Goal: Task Accomplishment & Management: Use online tool/utility

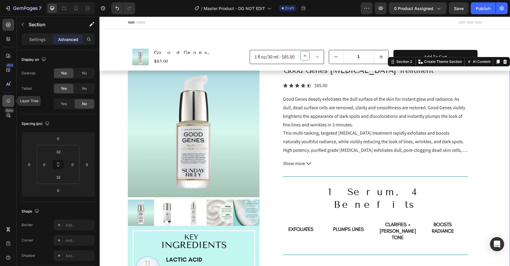
click at [7, 100] on icon at bounding box center [8, 101] width 4 height 4
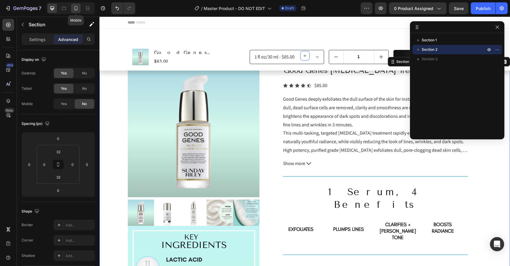
click at [79, 10] on div at bounding box center [75, 8] width 9 height 9
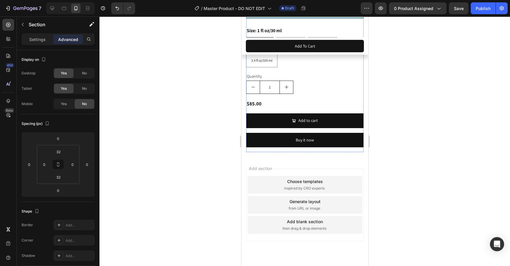
scroll to position [524, 0]
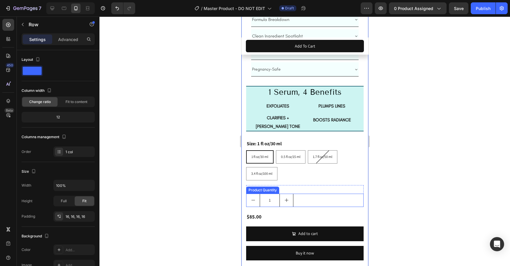
scroll to position [399, 0]
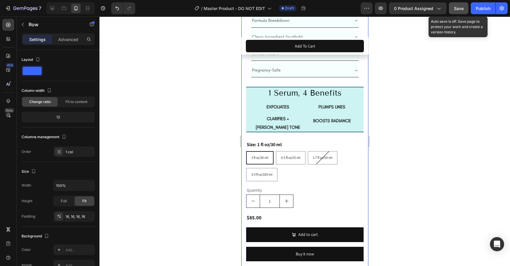
click at [459, 9] on span "Save" at bounding box center [459, 8] width 10 height 5
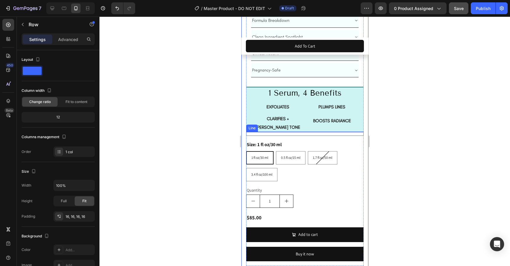
scroll to position [551, 0]
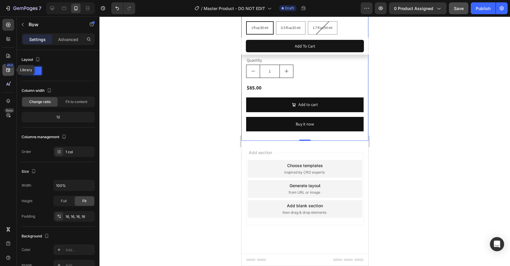
click at [8, 71] on icon at bounding box center [8, 70] width 4 height 4
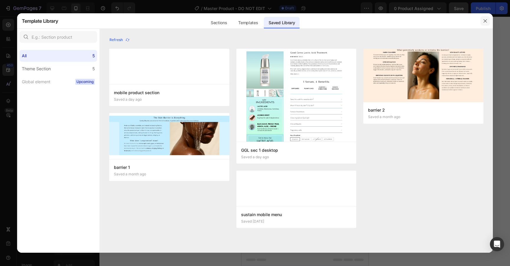
click at [486, 20] on icon "button" at bounding box center [485, 21] width 5 height 5
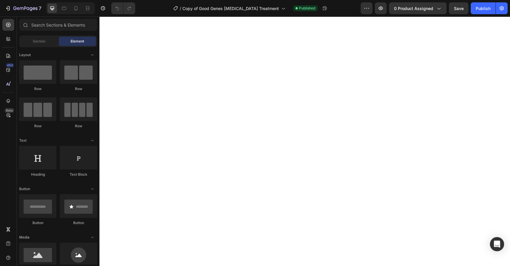
select select "552082345361015983"
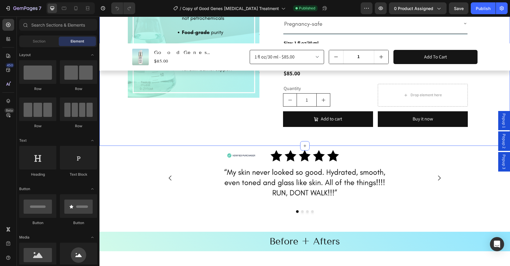
scroll to position [399, 0]
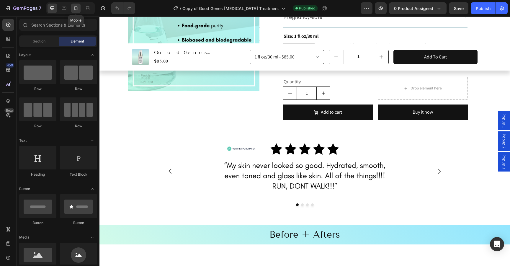
click at [74, 9] on icon at bounding box center [75, 8] width 3 height 4
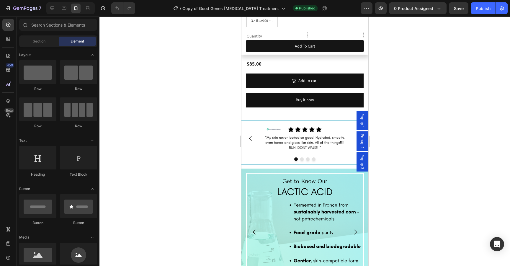
scroll to position [588, 0]
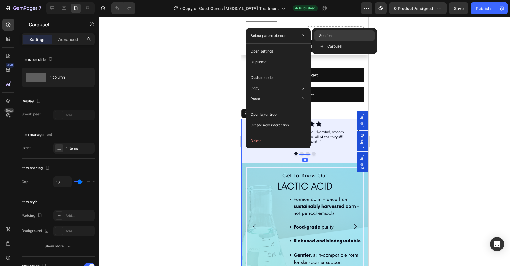
click at [328, 36] on span "Section" at bounding box center [325, 35] width 13 height 5
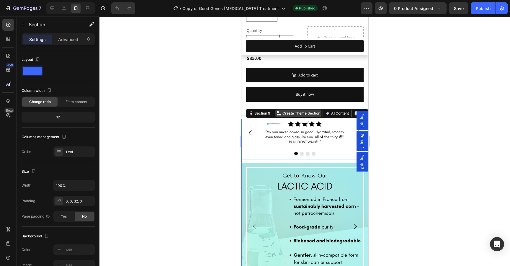
click at [296, 116] on p "Create Theme Section" at bounding box center [301, 113] width 38 height 5
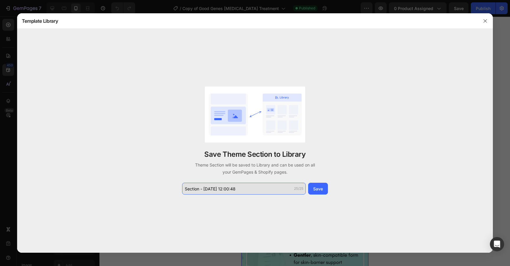
click at [194, 189] on input "Section - Aug 27 12:00:48" at bounding box center [244, 189] width 124 height 12
type input "mobile section 2"
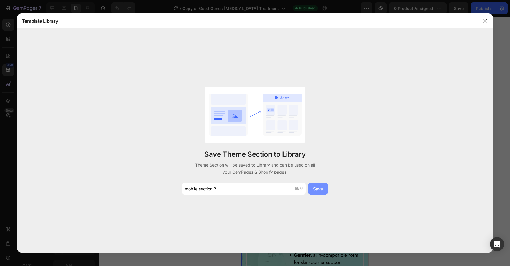
click at [318, 188] on div "Save" at bounding box center [318, 189] width 10 height 6
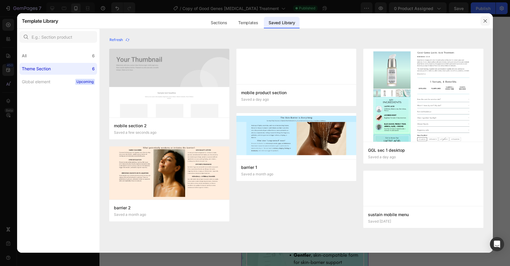
click at [486, 20] on icon "button" at bounding box center [485, 20] width 3 height 3
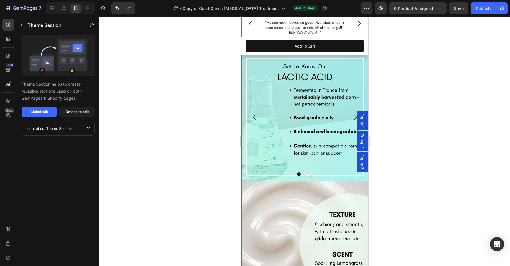
scroll to position [705, 0]
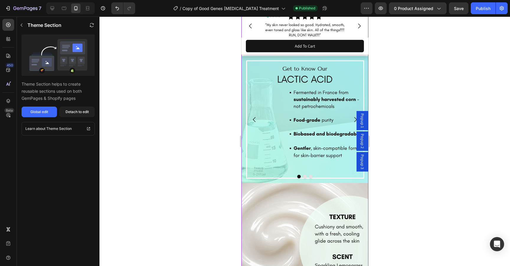
click at [433, 139] on div at bounding box center [305, 142] width 411 height 250
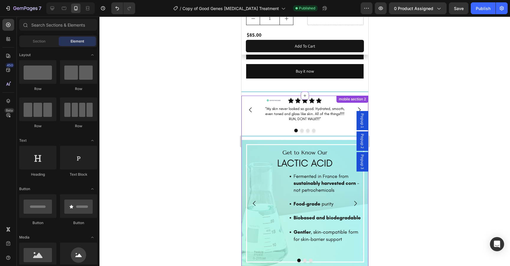
scroll to position [642, 0]
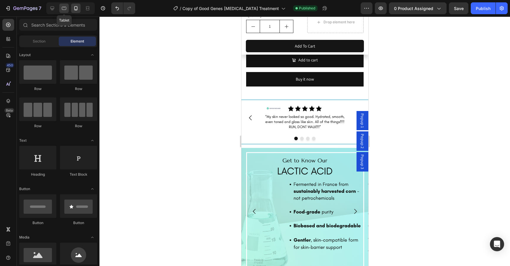
click at [65, 10] on icon at bounding box center [64, 8] width 4 height 3
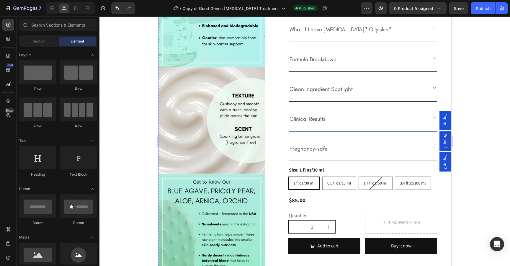
scroll to position [315, 0]
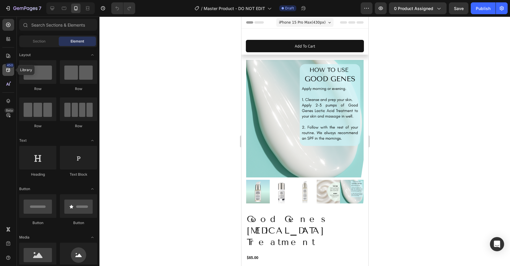
click at [9, 69] on icon at bounding box center [8, 70] width 4 height 4
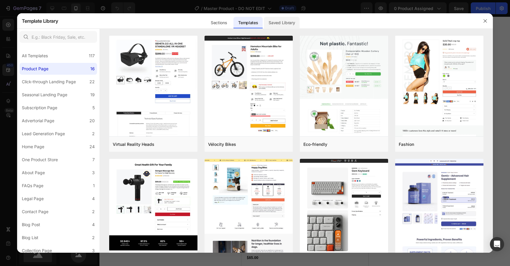
click at [286, 20] on div "Saved Library" at bounding box center [282, 23] width 36 height 12
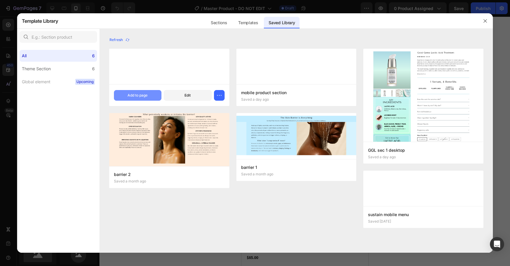
click at [141, 97] on div "Add to page" at bounding box center [138, 95] width 20 height 5
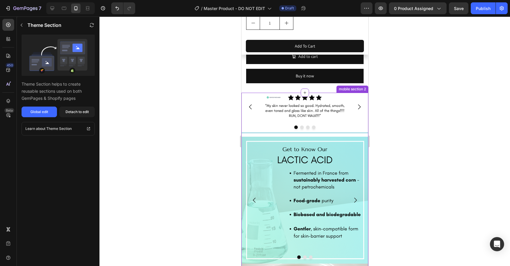
scroll to position [577, 0]
click at [74, 111] on div "Detach to edit" at bounding box center [77, 111] width 23 height 5
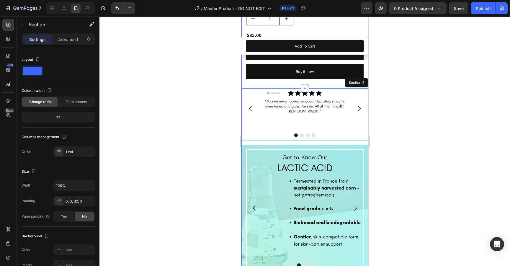
scroll to position [591, 0]
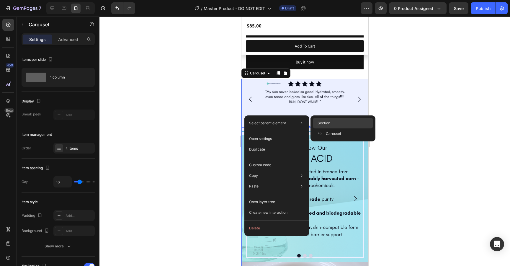
click at [336, 128] on div "Section" at bounding box center [343, 133] width 60 height 11
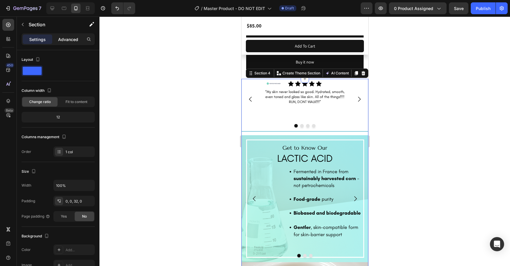
click at [66, 40] on p "Advanced" at bounding box center [68, 39] width 20 height 6
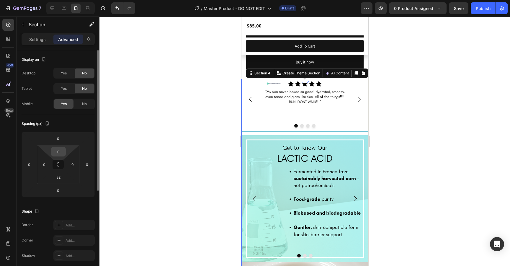
click at [59, 152] on input "0" at bounding box center [59, 151] width 12 height 9
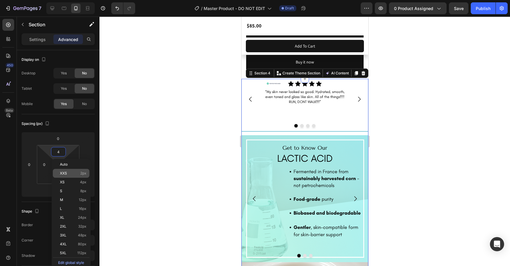
type input "40"
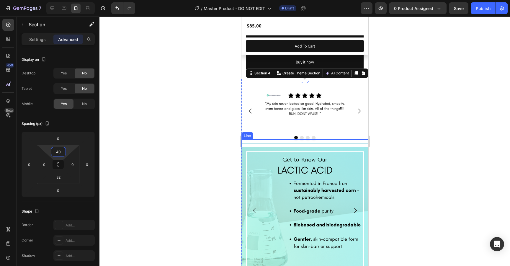
click at [261, 144] on div at bounding box center [304, 143] width 127 height 1
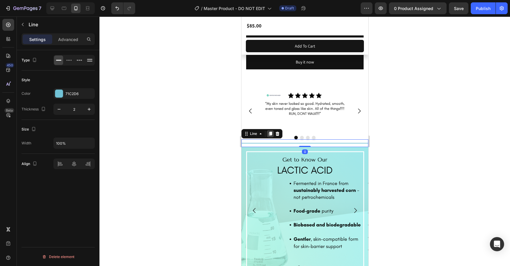
click at [271, 136] on icon at bounding box center [270, 134] width 3 height 4
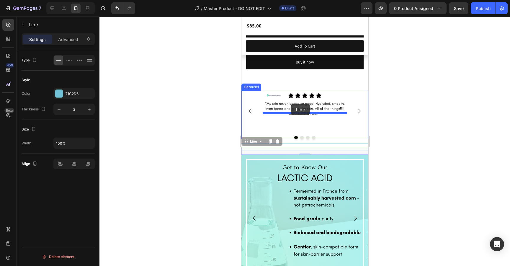
drag, startPoint x: 245, startPoint y: 152, endPoint x: 291, endPoint y: 104, distance: 66.4
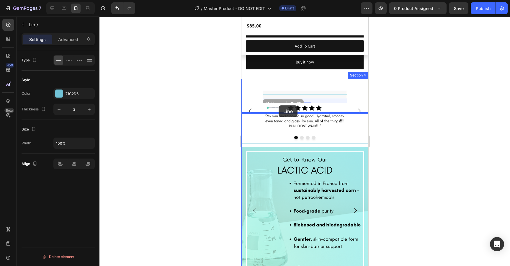
drag, startPoint x: 268, startPoint y: 125, endPoint x: 279, endPoint y: 105, distance: 22.6
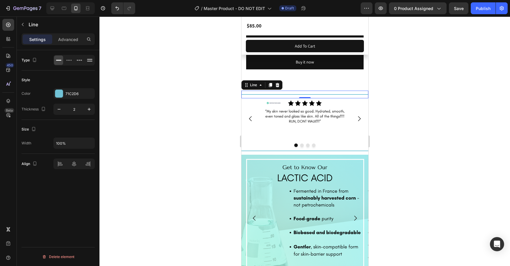
click at [449, 143] on div at bounding box center [305, 142] width 411 height 250
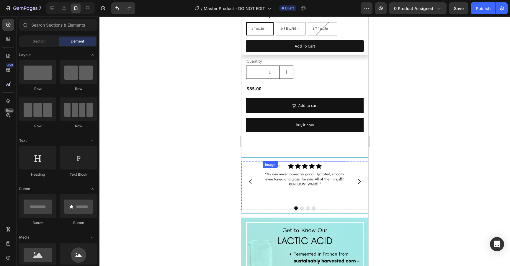
scroll to position [526, 0]
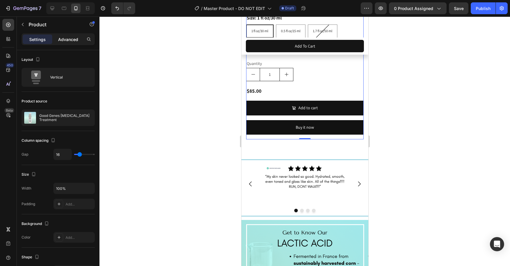
click at [70, 39] on p "Advanced" at bounding box center [68, 39] width 20 height 6
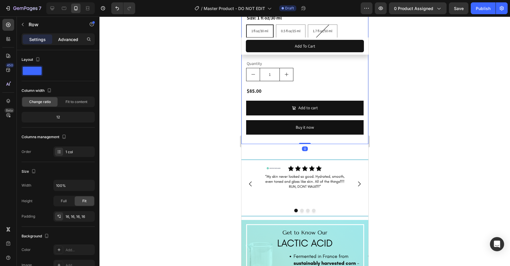
click at [66, 40] on p "Advanced" at bounding box center [68, 39] width 20 height 6
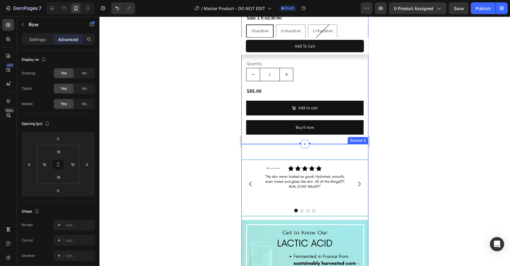
scroll to position [512, 0]
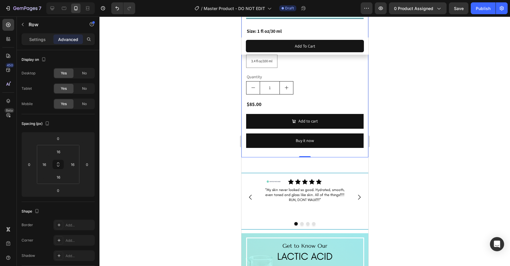
click at [46, 165] on input "16" at bounding box center [44, 164] width 9 height 9
type input "0"
click at [74, 163] on input "16" at bounding box center [72, 164] width 9 height 9
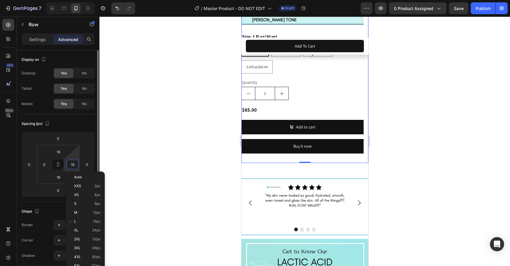
type input "0"
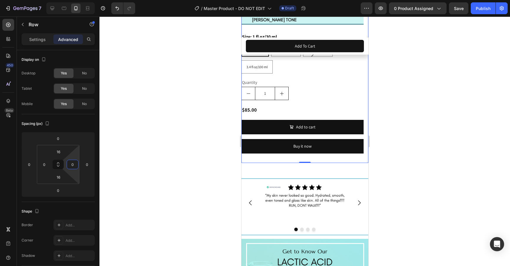
click at [454, 179] on div at bounding box center [305, 142] width 411 height 250
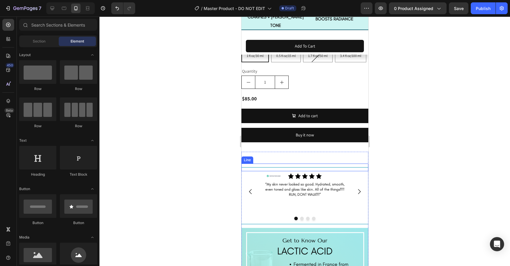
click at [249, 168] on div at bounding box center [304, 167] width 127 height 1
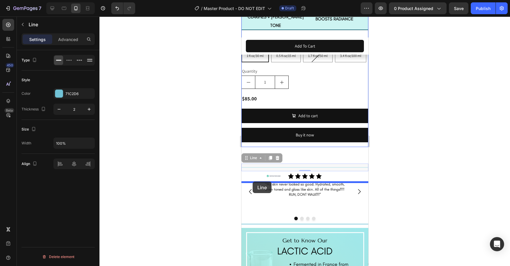
drag, startPoint x: 246, startPoint y: 193, endPoint x: 253, endPoint y: 181, distance: 13.4
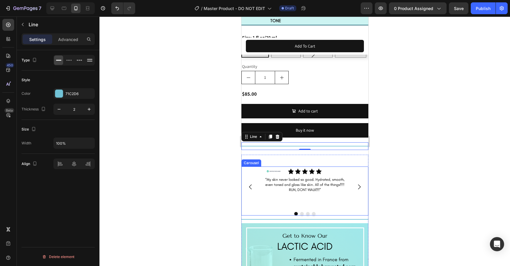
scroll to position [518, 0]
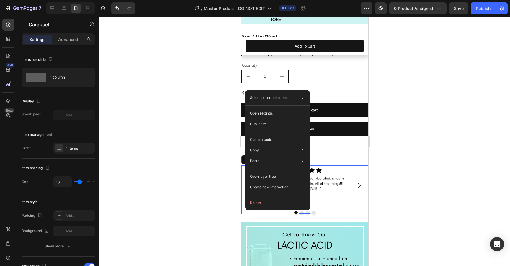
click at [248, 206] on div "Image Image Image Title Line Image" at bounding box center [304, 185] width 127 height 40
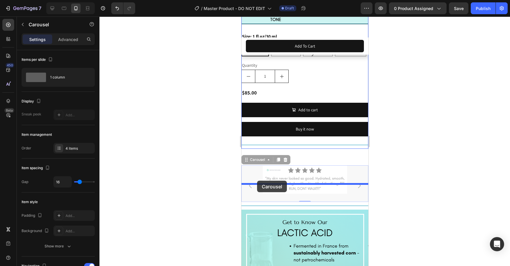
drag, startPoint x: 246, startPoint y: 194, endPoint x: 257, endPoint y: 181, distance: 17.3
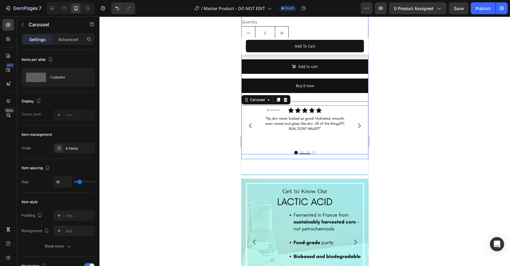
scroll to position [563, 0]
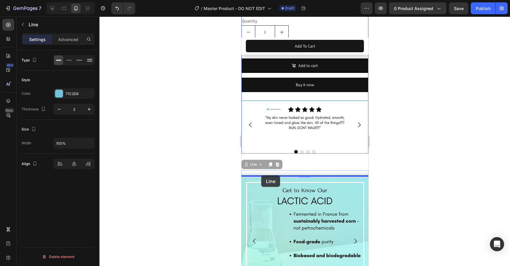
drag, startPoint x: 246, startPoint y: 189, endPoint x: 261, endPoint y: 176, distance: 20.1
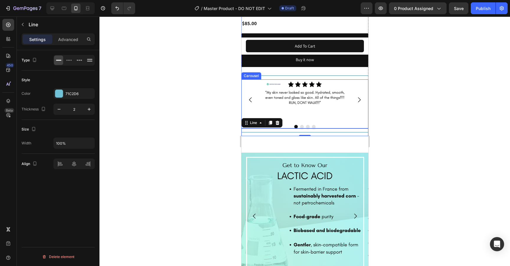
scroll to position [589, 0]
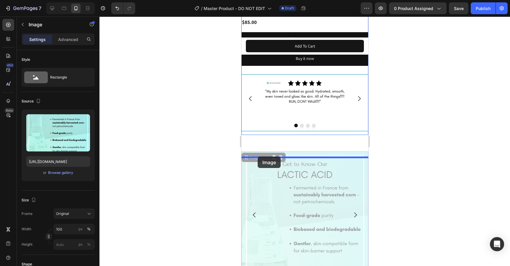
drag, startPoint x: 248, startPoint y: 178, endPoint x: 258, endPoint y: 157, distance: 23.5
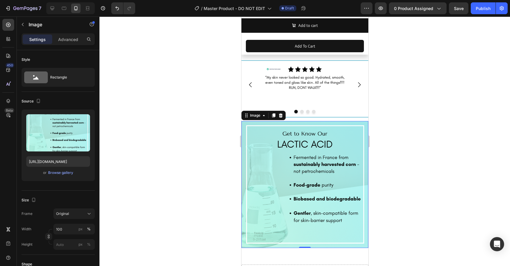
scroll to position [678, 0]
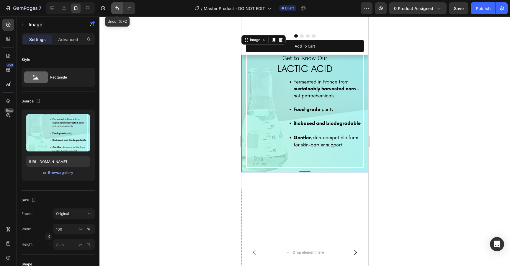
click at [119, 8] on icon "Undo/Redo" at bounding box center [117, 8] width 6 height 6
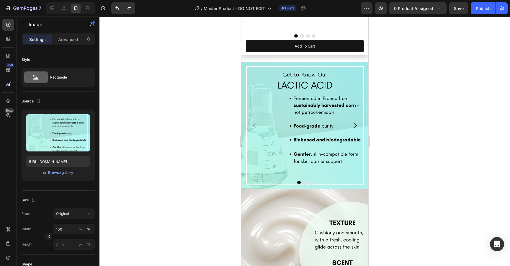
click at [254, 108] on img at bounding box center [304, 125] width 127 height 127
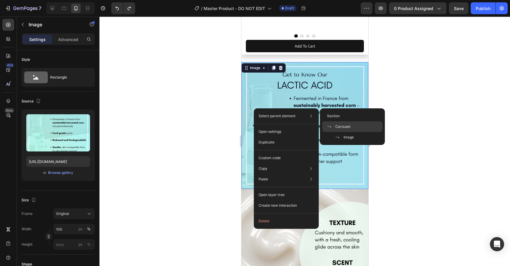
click at [340, 128] on span "Carousel" at bounding box center [343, 126] width 15 height 5
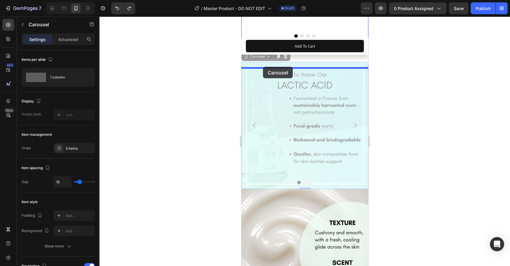
drag, startPoint x: 246, startPoint y: 81, endPoint x: 263, endPoint y: 67, distance: 21.8
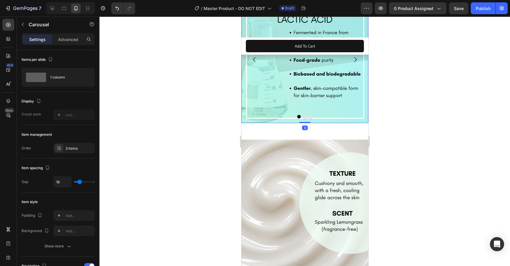
scroll to position [753, 0]
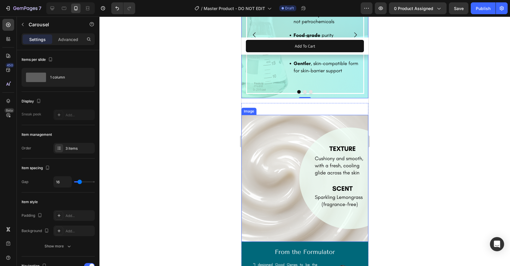
click at [268, 157] on img at bounding box center [304, 178] width 127 height 127
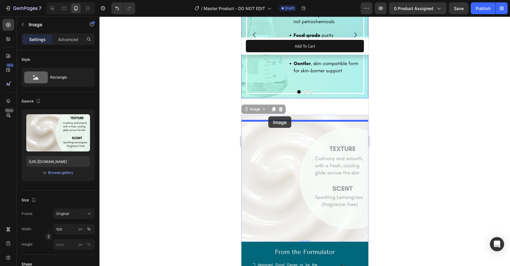
drag, startPoint x: 248, startPoint y: 133, endPoint x: 268, endPoint y: 116, distance: 26.2
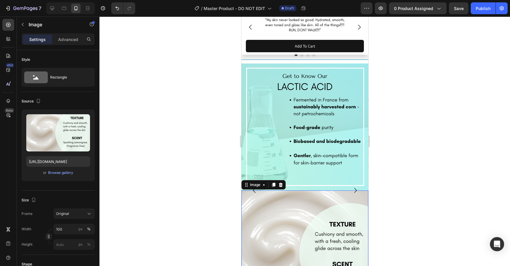
scroll to position [647, 0]
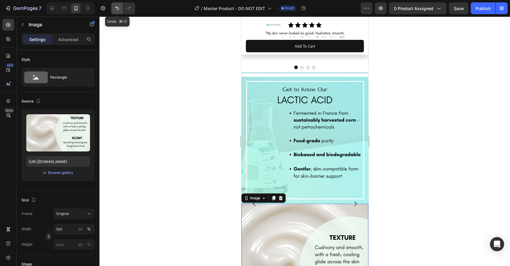
click at [117, 9] on icon "Undo/Redo" at bounding box center [117, 8] width 6 height 6
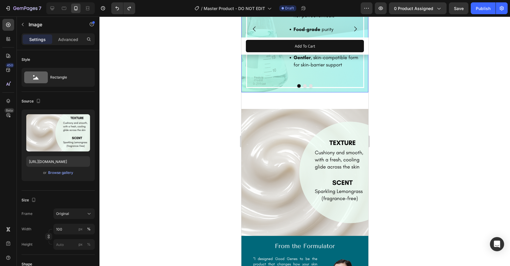
scroll to position [779, 0]
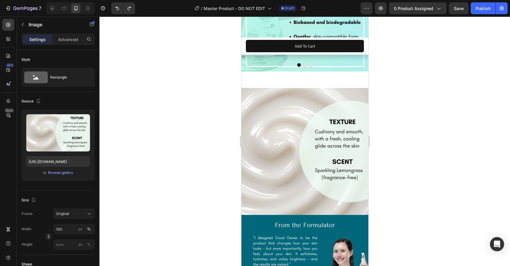
click at [277, 152] on img at bounding box center [304, 151] width 127 height 127
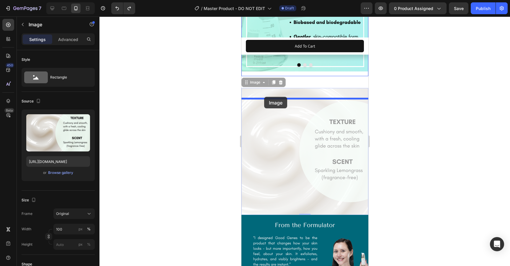
drag, startPoint x: 248, startPoint y: 107, endPoint x: 264, endPoint y: 97, distance: 19.2
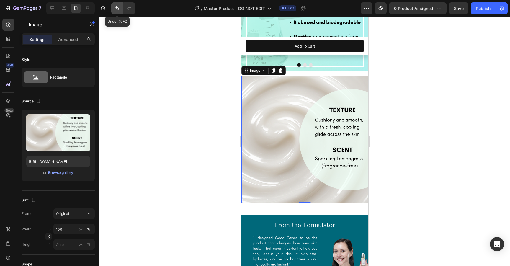
click at [118, 6] on icon "Undo/Redo" at bounding box center [117, 8] width 6 height 6
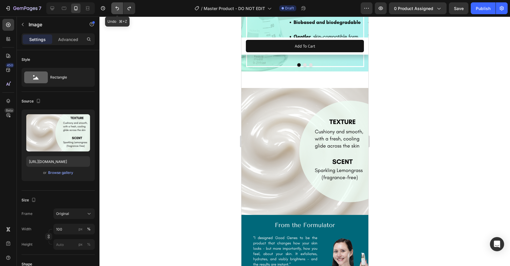
click at [115, 9] on icon "Undo/Redo" at bounding box center [117, 8] width 6 height 6
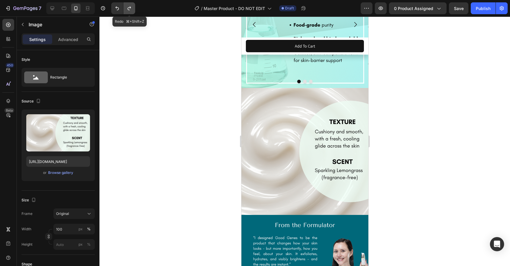
click at [129, 8] on icon "Undo/Redo" at bounding box center [129, 8] width 6 height 6
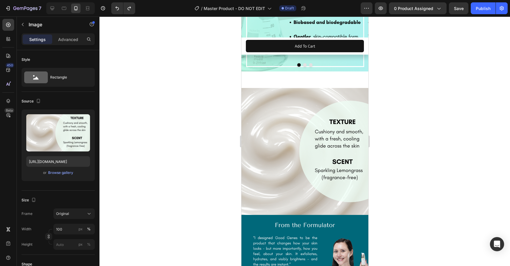
click at [265, 124] on img at bounding box center [304, 151] width 127 height 127
click at [266, 71] on img at bounding box center [304, 7] width 127 height 127
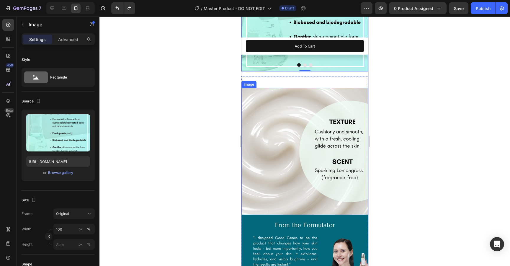
click at [252, 120] on img at bounding box center [304, 151] width 127 height 127
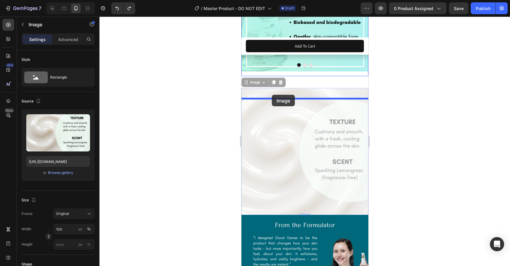
drag, startPoint x: 248, startPoint y: 107, endPoint x: 272, endPoint y: 95, distance: 26.4
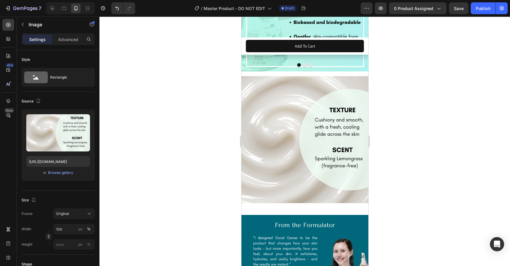
click at [260, 119] on img at bounding box center [304, 139] width 127 height 127
click at [262, 71] on img at bounding box center [304, 7] width 127 height 127
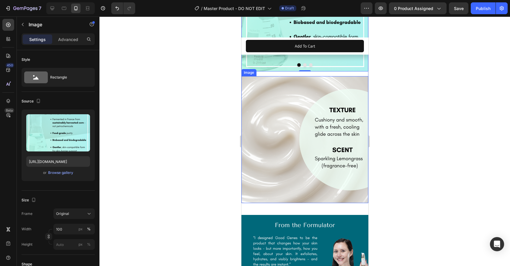
click at [258, 116] on img at bounding box center [304, 139] width 127 height 127
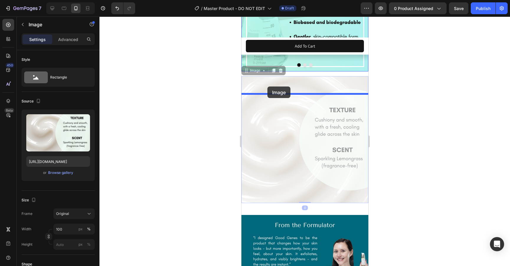
drag, startPoint x: 246, startPoint y: 93, endPoint x: 267, endPoint y: 87, distance: 22.0
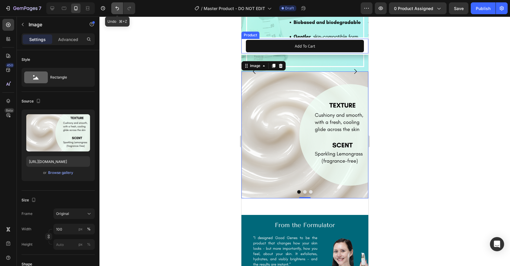
click at [118, 8] on icon "Undo/Redo" at bounding box center [117, 8] width 6 height 6
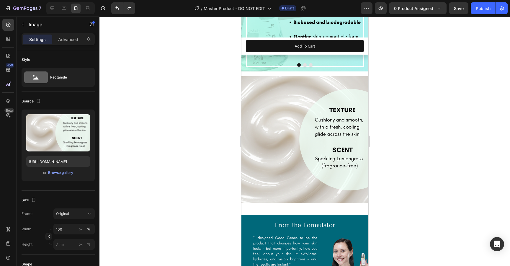
click at [260, 109] on img at bounding box center [304, 139] width 127 height 127
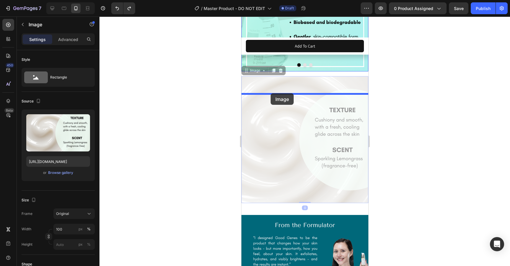
drag, startPoint x: 245, startPoint y: 95, endPoint x: 271, endPoint y: 93, distance: 25.7
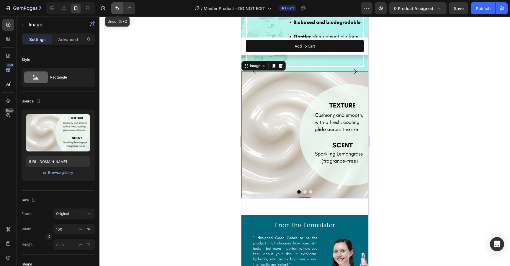
click at [118, 10] on icon "Undo/Redo" at bounding box center [117, 8] width 4 height 4
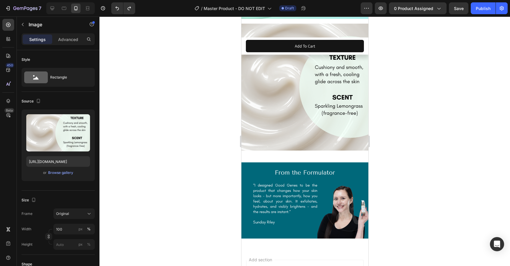
scroll to position [852, 0]
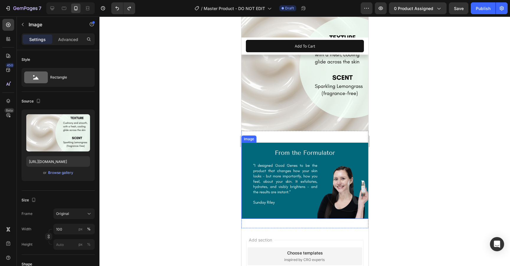
click at [271, 178] on img at bounding box center [304, 181] width 127 height 76
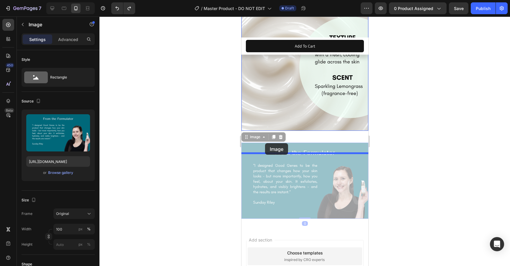
drag, startPoint x: 248, startPoint y: 160, endPoint x: 265, endPoint y: 143, distance: 24.4
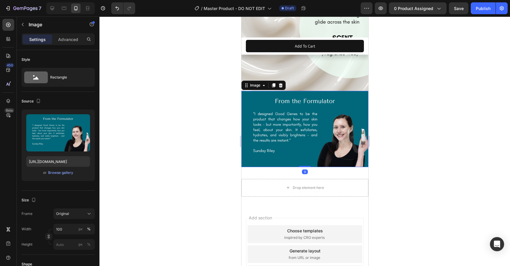
scroll to position [916, 0]
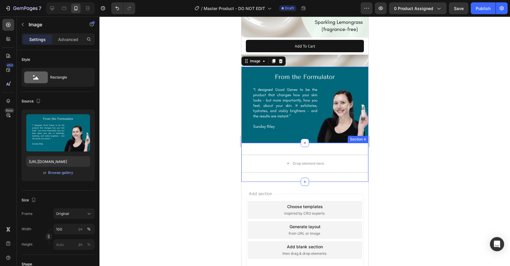
click at [261, 172] on div "Drop element here Section 4" at bounding box center [304, 162] width 127 height 39
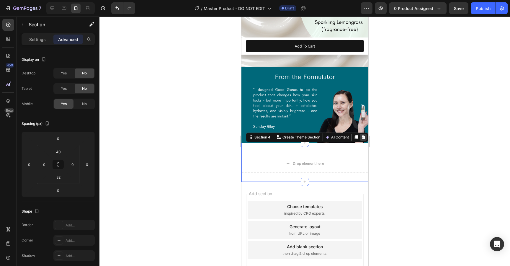
click at [364, 139] on icon at bounding box center [364, 137] width 4 height 4
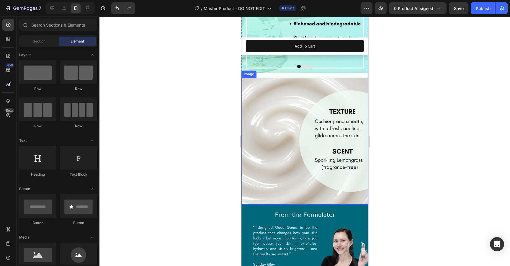
scroll to position [764, 0]
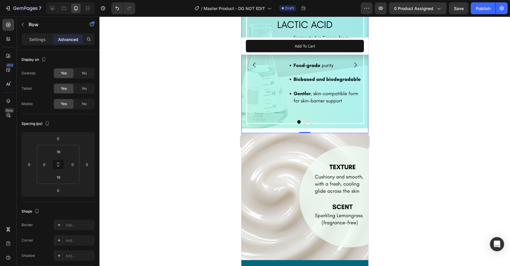
scroll to position [731, 0]
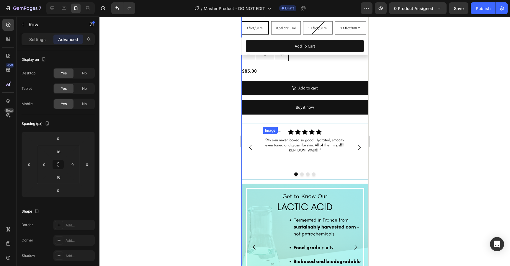
scroll to position [550, 0]
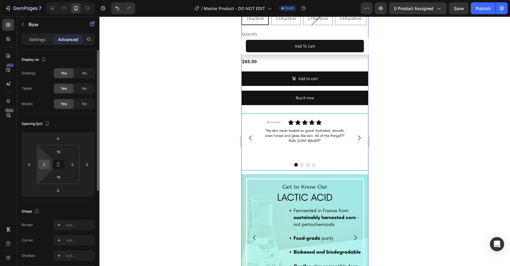
click at [44, 165] on input "0" at bounding box center [44, 164] width 9 height 9
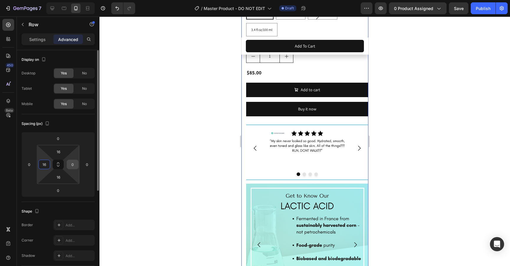
type input "16"
click at [70, 165] on input "0" at bounding box center [72, 164] width 9 height 9
type input "16"
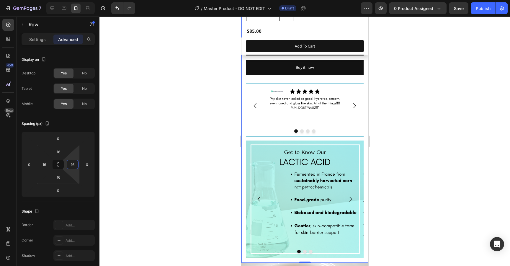
scroll to position [584, 0]
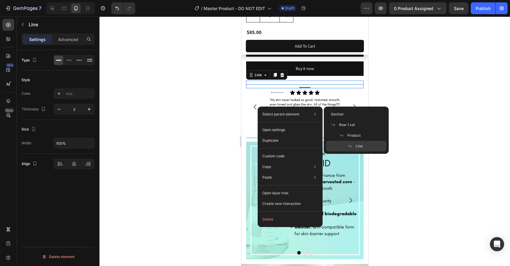
click at [432, 169] on div at bounding box center [305, 142] width 411 height 250
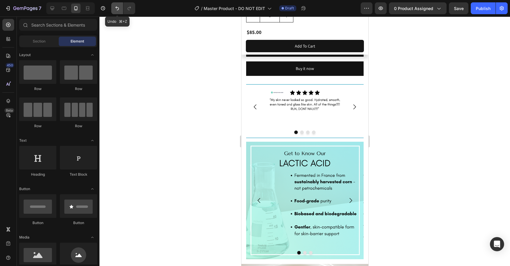
click at [118, 8] on icon "Undo/Redo" at bounding box center [117, 8] width 6 height 6
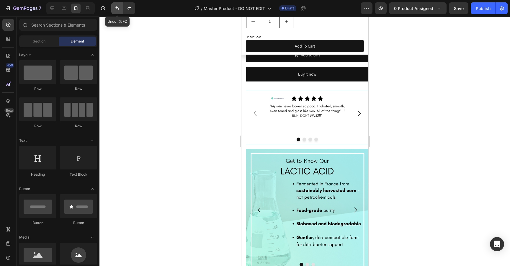
click at [118, 8] on icon "Undo/Redo" at bounding box center [117, 8] width 6 height 6
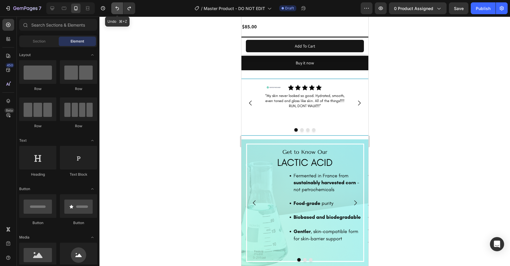
click at [118, 8] on icon "Undo/Redo" at bounding box center [117, 8] width 6 height 6
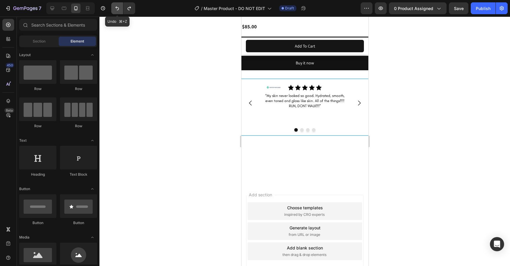
click at [118, 8] on icon "Undo/Redo" at bounding box center [117, 8] width 6 height 6
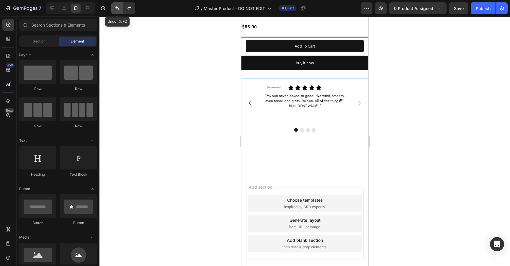
click at [118, 8] on icon "Undo/Redo" at bounding box center [117, 8] width 6 height 6
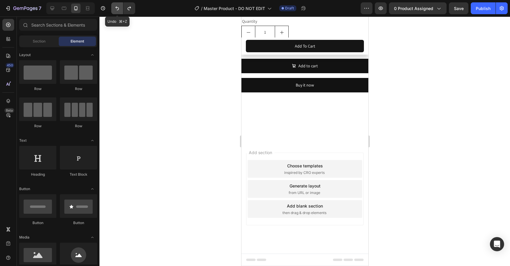
click at [118, 8] on icon "Undo/Redo" at bounding box center [117, 8] width 6 height 6
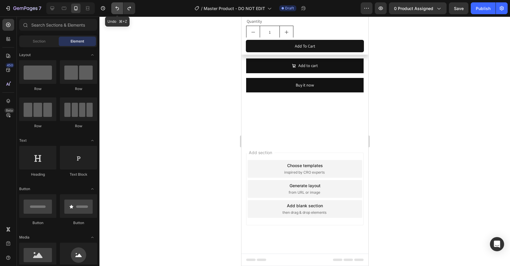
click at [118, 8] on icon "Undo/Redo" at bounding box center [117, 8] width 6 height 6
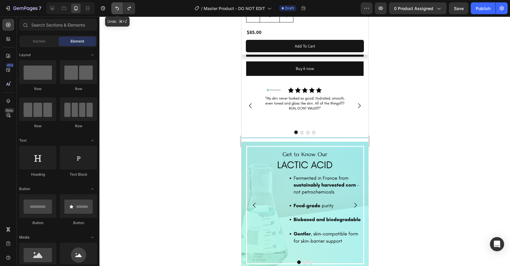
click at [118, 8] on icon "Undo/Redo" at bounding box center [117, 8] width 6 height 6
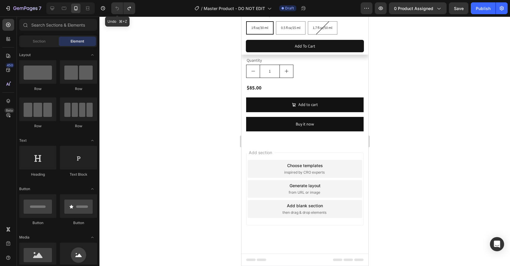
scroll to position [551, 0]
click at [131, 9] on icon "Undo/Redo" at bounding box center [129, 8] width 6 height 6
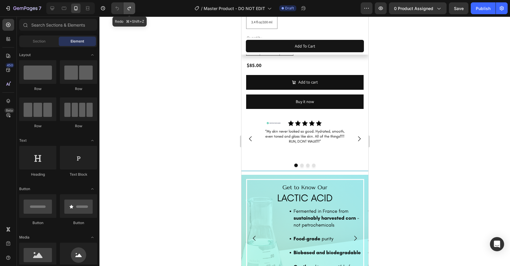
scroll to position [584, 0]
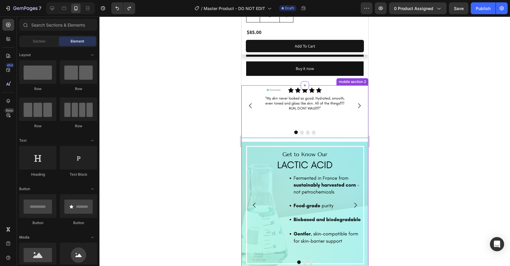
click at [245, 134] on div "Image Image Image Title Line Image [GEOGRAPHIC_DATA]" at bounding box center [304, 109] width 127 height 49
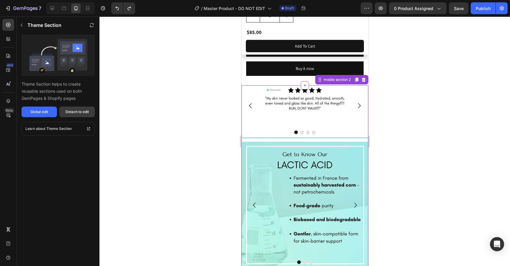
click at [76, 114] on div "Detach to edit" at bounding box center [77, 111] width 23 height 5
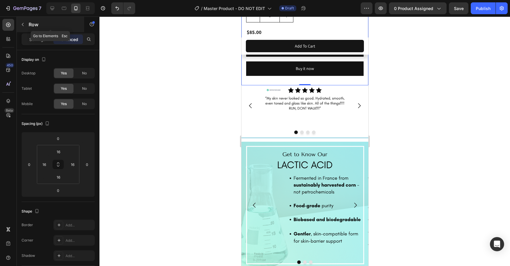
click at [21, 22] on icon "button" at bounding box center [22, 24] width 5 height 5
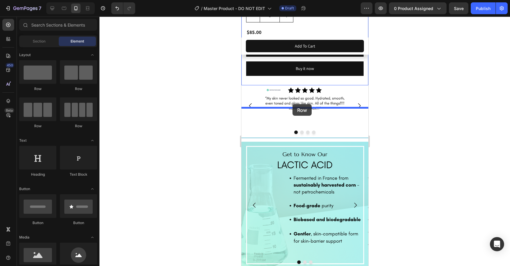
drag, startPoint x: 275, startPoint y: 94, endPoint x: 292, endPoint y: 104, distance: 20.2
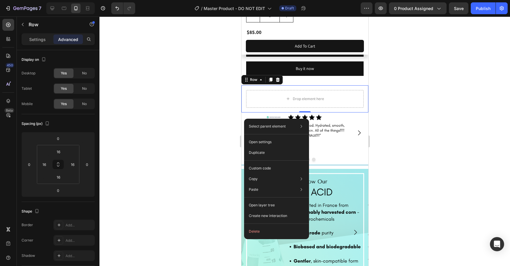
click at [390, 130] on div at bounding box center [305, 142] width 411 height 250
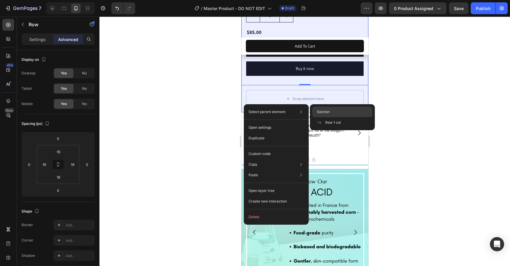
click at [331, 117] on div "Section" at bounding box center [342, 122] width 60 height 11
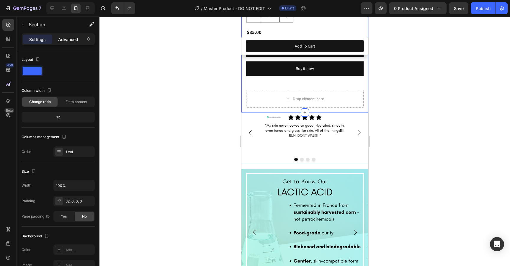
click at [70, 41] on p "Advanced" at bounding box center [68, 39] width 20 height 6
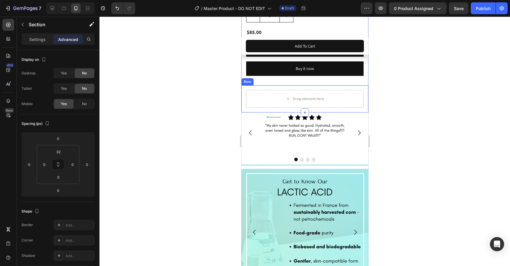
click at [245, 113] on div "Drop element here Row" at bounding box center [304, 98] width 127 height 27
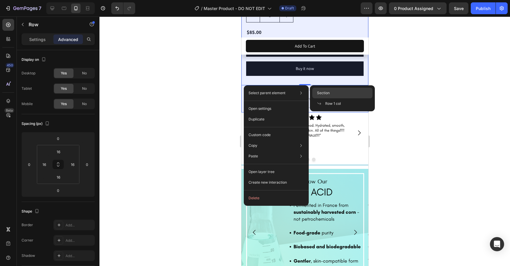
click at [329, 91] on span "Section" at bounding box center [323, 92] width 13 height 5
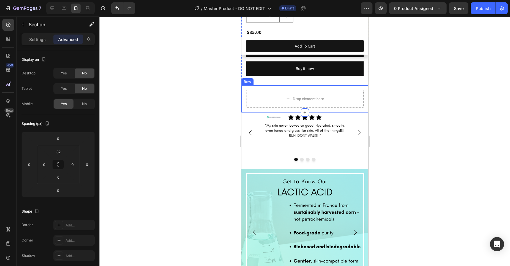
click at [244, 113] on div "Drop element here Row" at bounding box center [304, 98] width 127 height 27
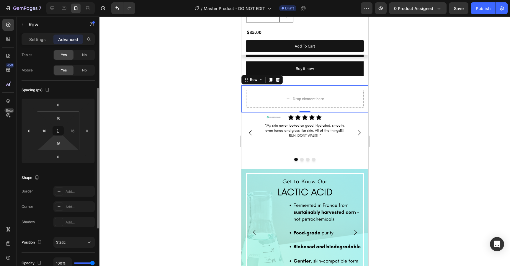
scroll to position [31, 0]
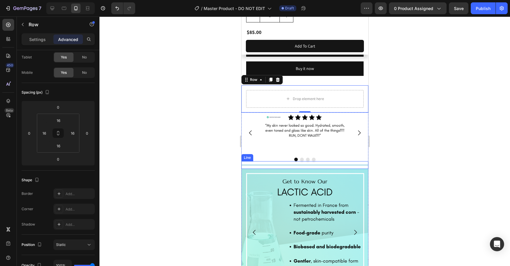
click at [251, 169] on div "Title Line" at bounding box center [304, 165] width 127 height 8
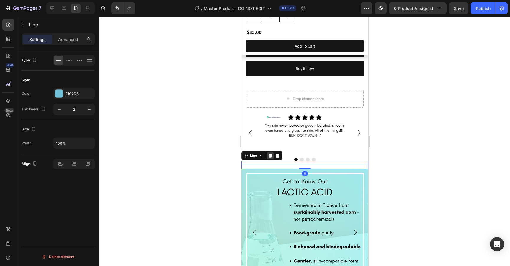
click at [268, 158] on icon at bounding box center [270, 155] width 5 height 5
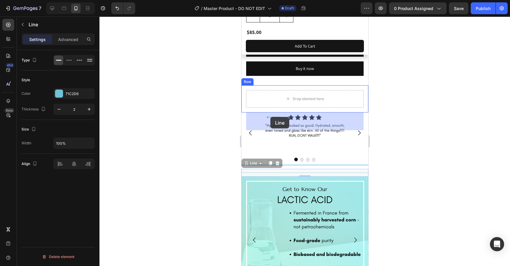
drag, startPoint x: 246, startPoint y: 175, endPoint x: 270, endPoint y: 117, distance: 62.5
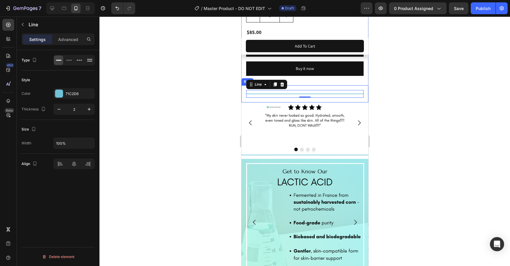
click at [244, 102] on div "Title Line 0 Row" at bounding box center [304, 93] width 127 height 17
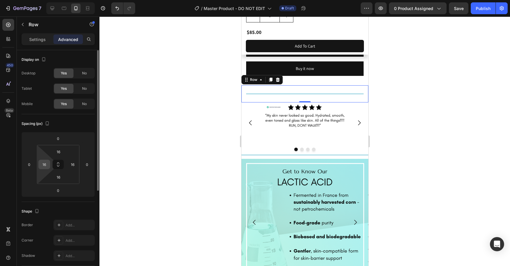
click at [45, 163] on input "16" at bounding box center [44, 164] width 9 height 9
type input "0"
click at [74, 164] on input "16" at bounding box center [72, 164] width 9 height 9
type input "0"
click at [77, 121] on div "Spacing (px)" at bounding box center [58, 123] width 73 height 9
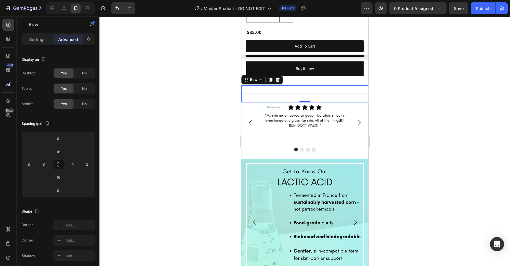
click at [412, 150] on div at bounding box center [305, 142] width 411 height 250
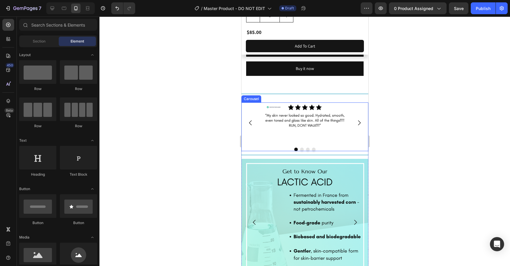
click at [250, 129] on div "Image Image Image Title Line Image" at bounding box center [304, 122] width 127 height 40
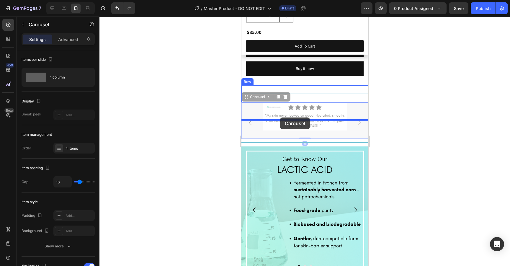
drag, startPoint x: 247, startPoint y: 120, endPoint x: 280, endPoint y: 118, distance: 33.2
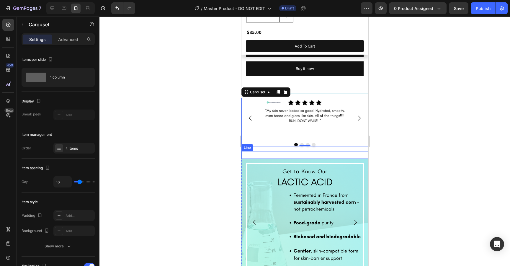
click at [256, 159] on div "Title Line" at bounding box center [304, 155] width 127 height 8
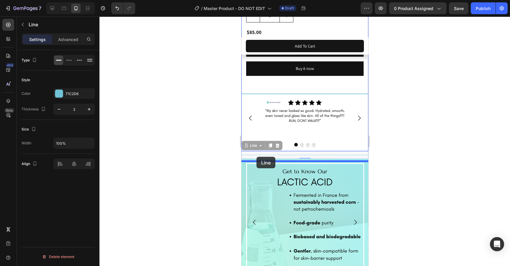
drag, startPoint x: 247, startPoint y: 157, endPoint x: 256, endPoint y: 157, distance: 9.2
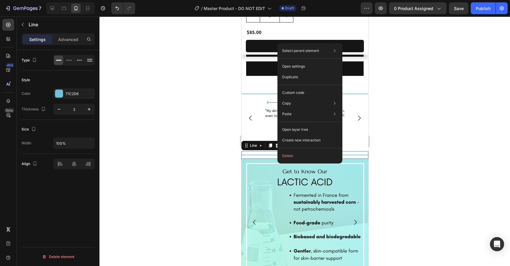
click at [424, 174] on div at bounding box center [305, 142] width 411 height 250
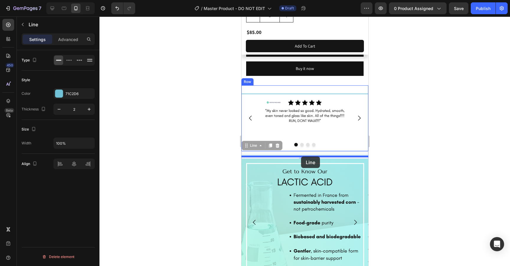
drag, startPoint x: 246, startPoint y: 159, endPoint x: 301, endPoint y: 157, distance: 54.7
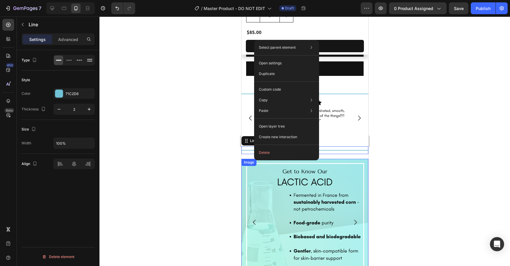
click at [271, 186] on img at bounding box center [304, 222] width 127 height 127
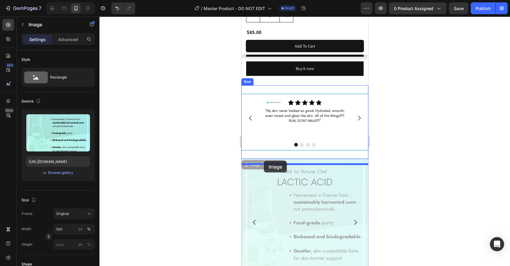
drag, startPoint x: 247, startPoint y: 176, endPoint x: 264, endPoint y: 161, distance: 22.6
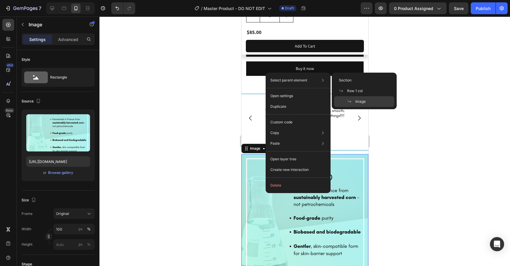
click at [424, 178] on div at bounding box center [305, 142] width 411 height 250
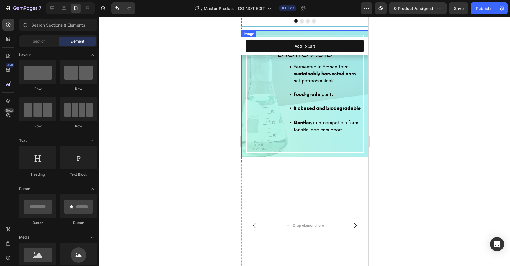
scroll to position [699, 0]
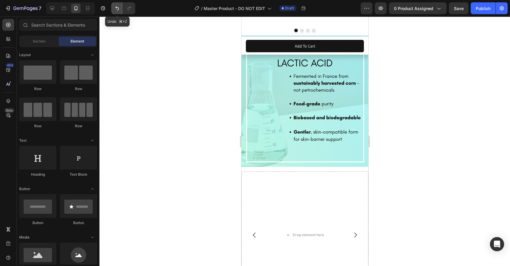
click at [118, 12] on button "Undo/Redo" at bounding box center [117, 8] width 12 height 12
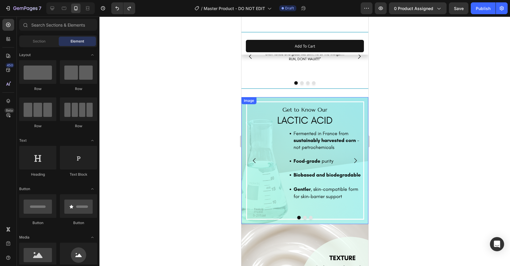
scroll to position [642, 0]
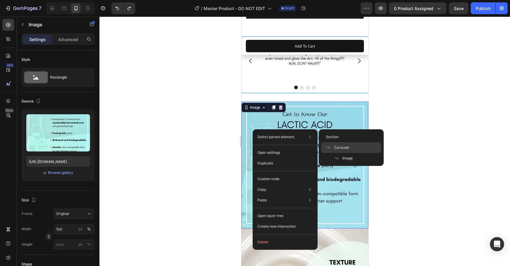
click at [338, 148] on span "Carousel" at bounding box center [341, 147] width 15 height 5
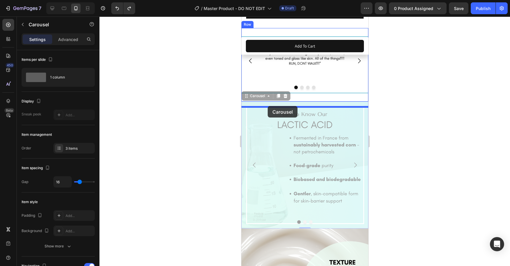
drag, startPoint x: 247, startPoint y: 108, endPoint x: 268, endPoint y: 106, distance: 20.5
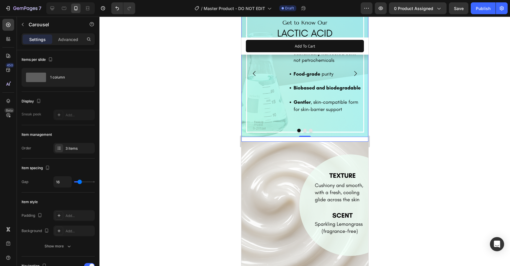
scroll to position [736, 0]
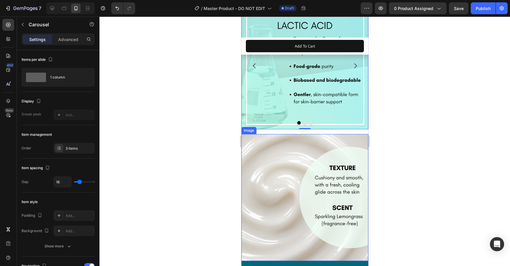
click at [260, 188] on img at bounding box center [304, 197] width 127 height 127
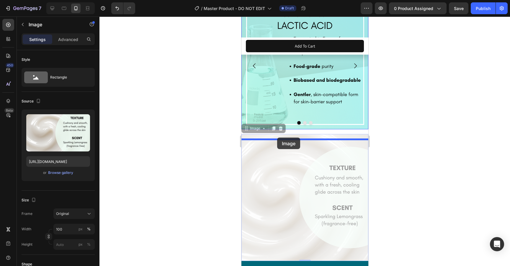
drag, startPoint x: 245, startPoint y: 138, endPoint x: 277, endPoint y: 138, distance: 31.6
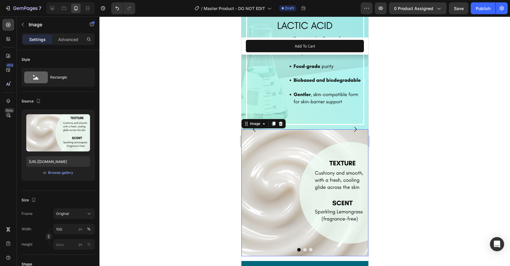
scroll to position [800, 0]
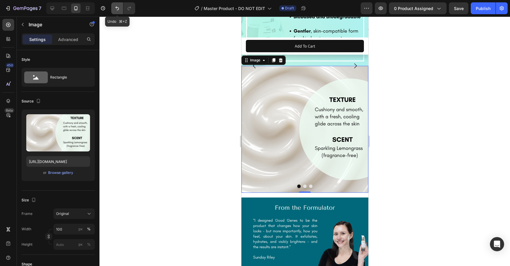
click at [118, 8] on icon "Undo/Redo" at bounding box center [117, 8] width 4 height 4
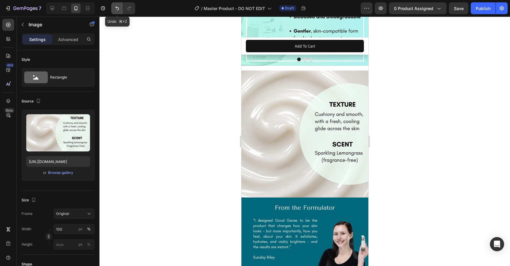
scroll to position [736, 0]
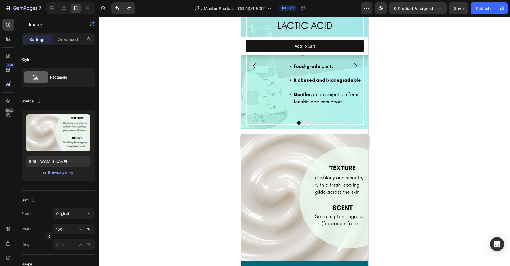
click at [252, 164] on img at bounding box center [304, 197] width 127 height 127
click at [250, 115] on img at bounding box center [304, 65] width 127 height 127
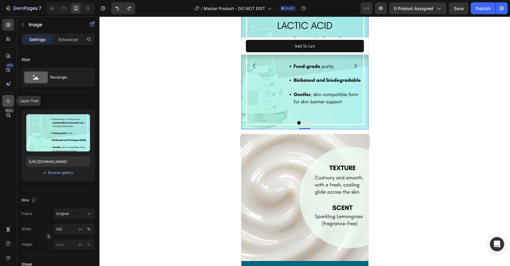
click at [7, 101] on icon at bounding box center [8, 101] width 4 height 4
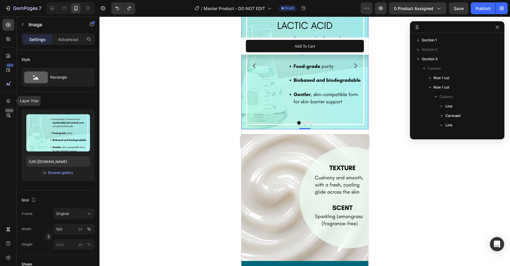
scroll to position [73, 0]
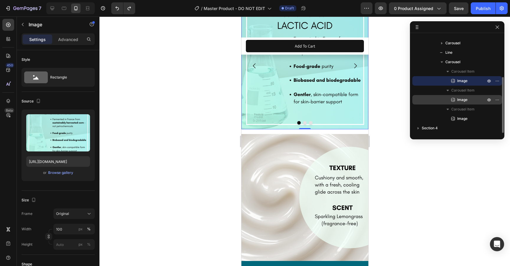
drag, startPoint x: 460, startPoint y: 100, endPoint x: 460, endPoint y: 96, distance: 4.2
click at [460, 96] on div "Image" at bounding box center [457, 99] width 85 height 9
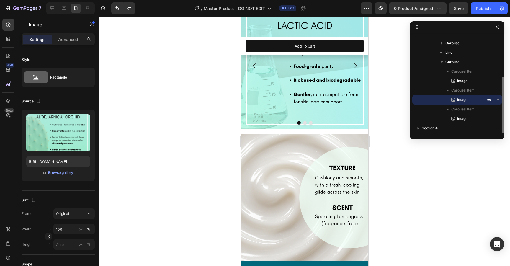
click at [463, 99] on span "Image" at bounding box center [462, 100] width 10 height 6
click at [462, 92] on span "Carousel Item" at bounding box center [463, 90] width 23 height 6
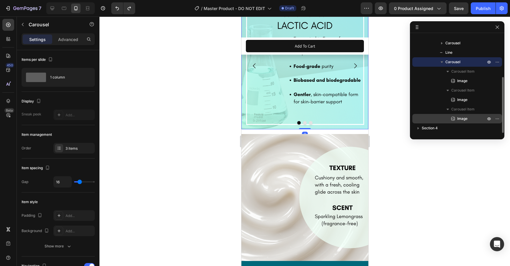
click at [461, 117] on span "Image" at bounding box center [462, 119] width 10 height 6
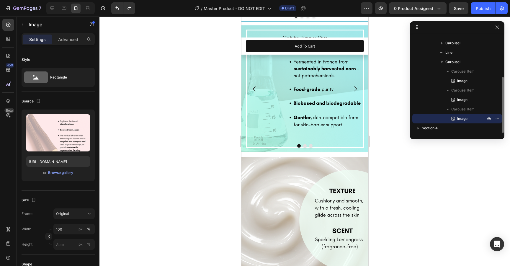
scroll to position [712, 0]
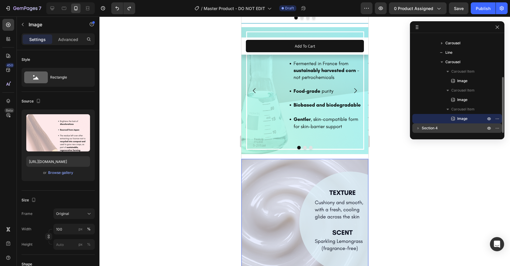
click at [419, 128] on icon "button" at bounding box center [419, 128] width 6 height 6
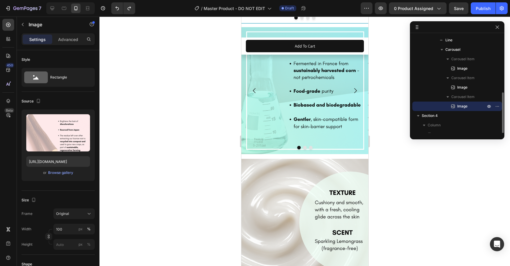
scroll to position [101, 0]
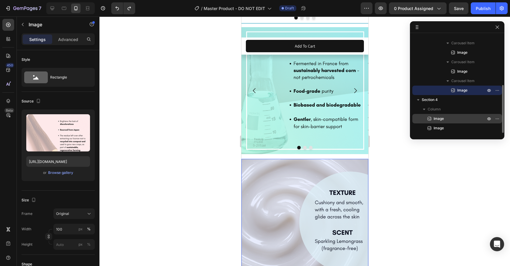
click at [440, 119] on span "Image" at bounding box center [439, 119] width 10 height 6
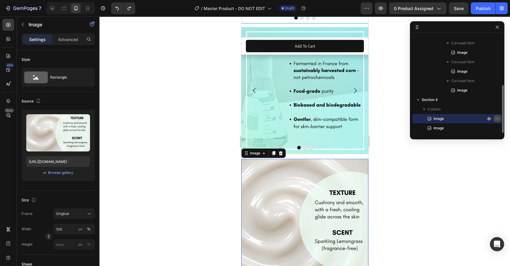
click at [499, 119] on icon "button" at bounding box center [499, 118] width 1 height 1
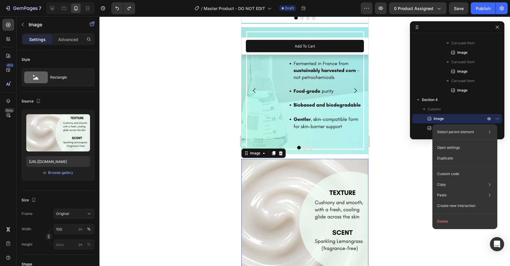
click at [409, 167] on div at bounding box center [305, 142] width 411 height 250
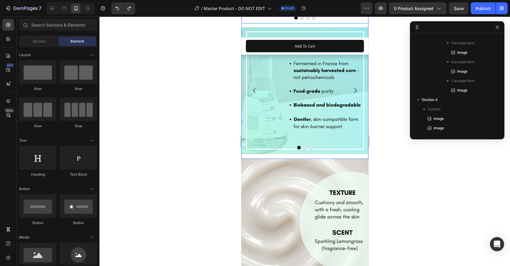
click at [258, 159] on div "Title Line Image Image Image Title Line Image Carousel Title Line Image Image I…" at bounding box center [304, 58] width 127 height 201
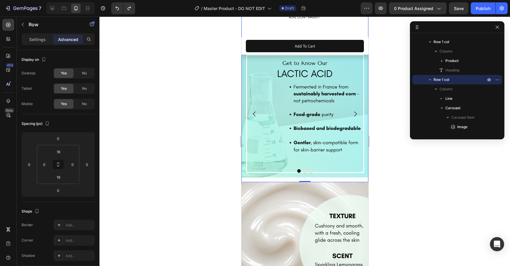
scroll to position [696, 0]
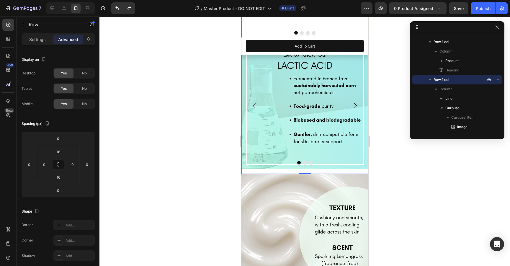
click at [250, 169] on img at bounding box center [304, 105] width 127 height 127
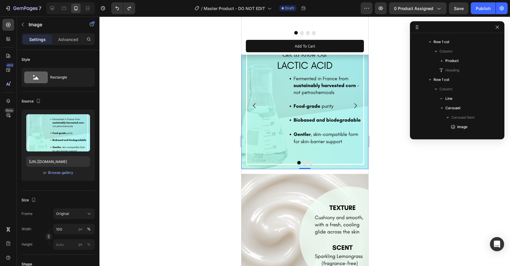
scroll to position [187, 0]
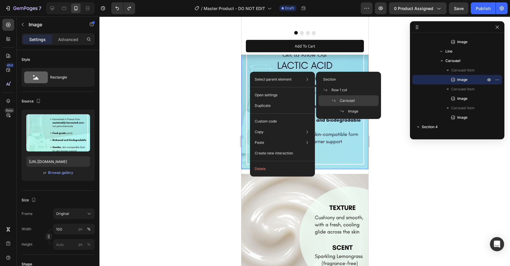
click at [342, 101] on span "Carousel" at bounding box center [347, 100] width 15 height 5
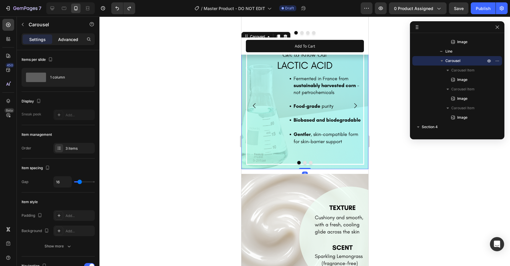
click at [66, 40] on p "Advanced" at bounding box center [68, 39] width 20 height 6
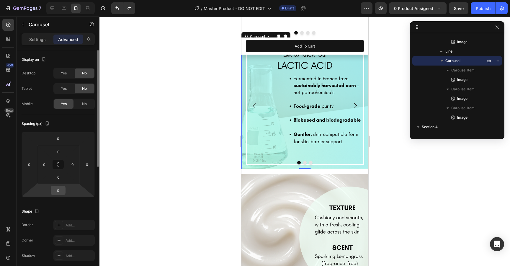
click at [54, 191] on input "0" at bounding box center [58, 190] width 12 height 9
type input "30"
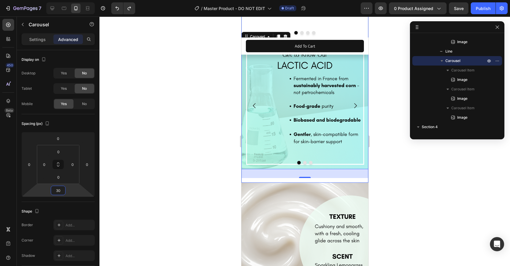
click at [260, 183] on div "Title Line Image Image Image Title Line Image Carousel Title Line Image Image I…" at bounding box center [304, 77] width 127 height 209
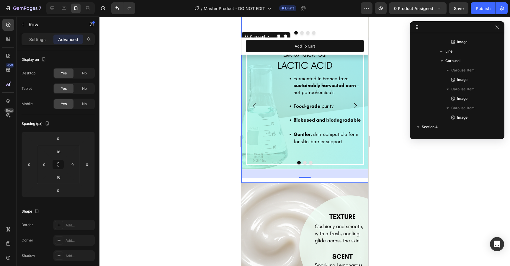
scroll to position [36, 0]
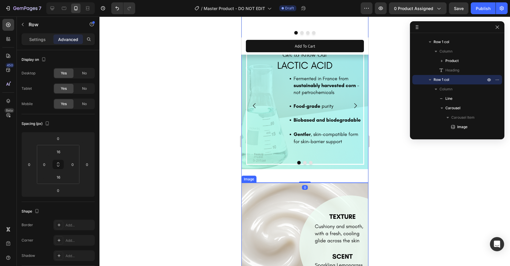
click at [252, 207] on img at bounding box center [304, 246] width 127 height 127
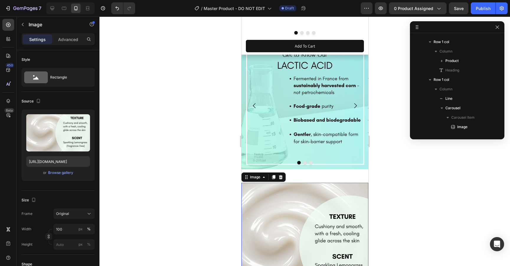
scroll to position [214, 0]
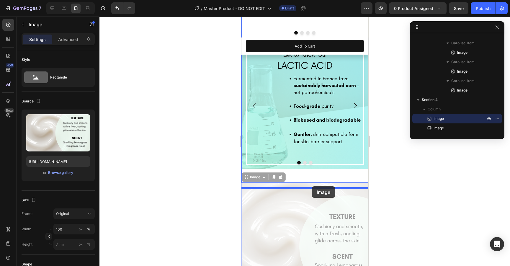
drag, startPoint x: 245, startPoint y: 189, endPoint x: 312, endPoint y: 186, distance: 67.1
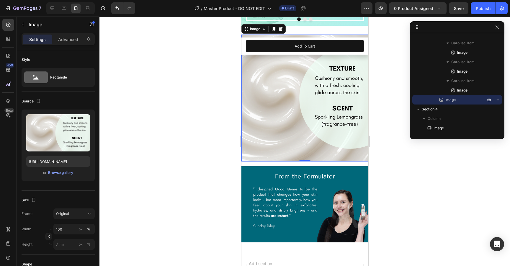
scroll to position [842, 0]
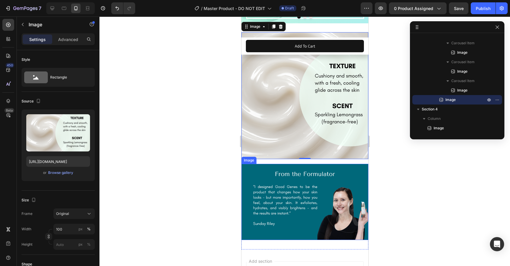
click at [257, 189] on img at bounding box center [304, 202] width 127 height 76
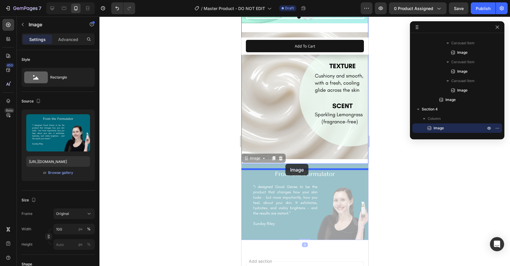
drag, startPoint x: 246, startPoint y: 168, endPoint x: 285, endPoint y: 164, distance: 39.2
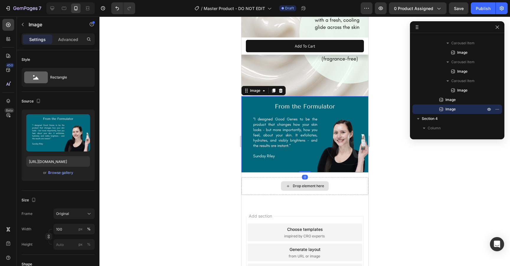
scroll to position [912, 0]
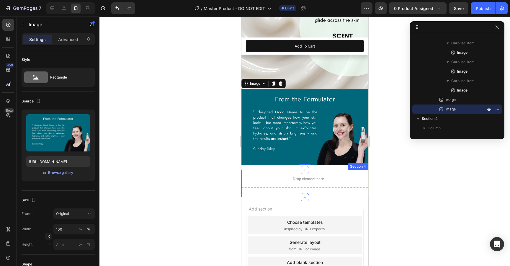
click at [251, 197] on div "Drop element here Section 4" at bounding box center [304, 183] width 127 height 27
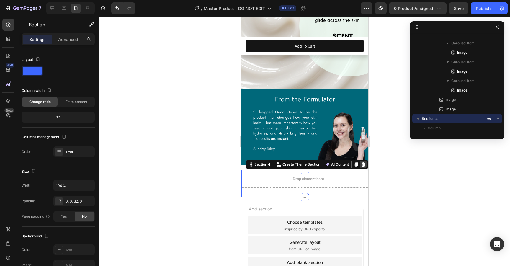
click at [362, 167] on icon at bounding box center [363, 164] width 5 height 5
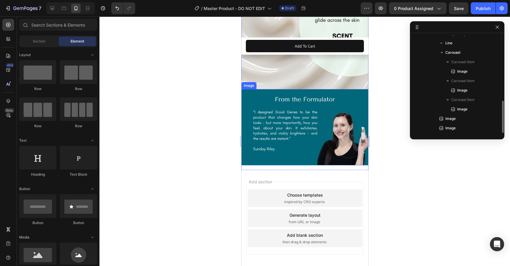
scroll to position [903, 0]
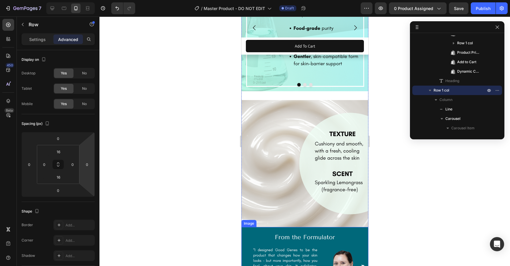
scroll to position [771, 0]
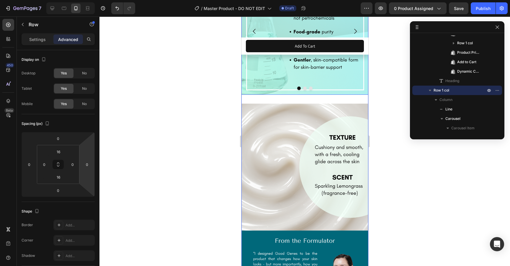
click at [245, 95] on img at bounding box center [304, 31] width 127 height 127
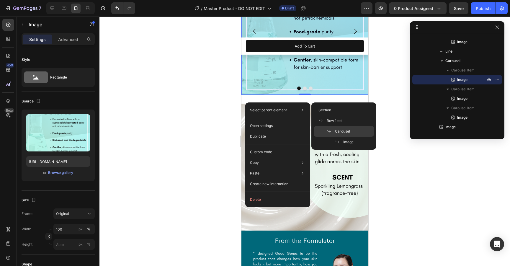
click at [336, 133] on span "Carousel" at bounding box center [342, 131] width 15 height 5
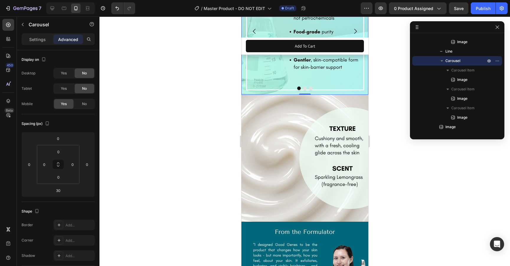
drag, startPoint x: 303, startPoint y: 113, endPoint x: 303, endPoint y: 95, distance: 18.0
click at [303, 95] on div "Image Image Image Carousel 0" at bounding box center [304, 31] width 127 height 127
type input "0"
click at [387, 151] on div at bounding box center [305, 142] width 411 height 250
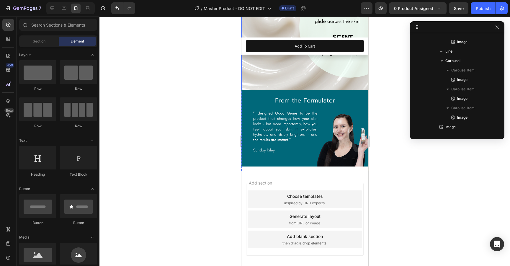
scroll to position [943, 0]
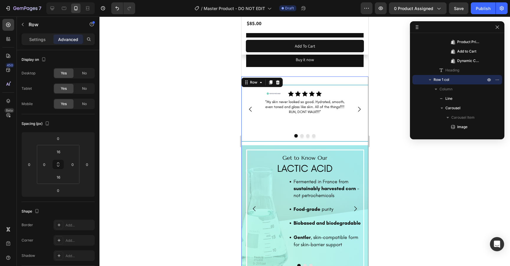
scroll to position [593, 0]
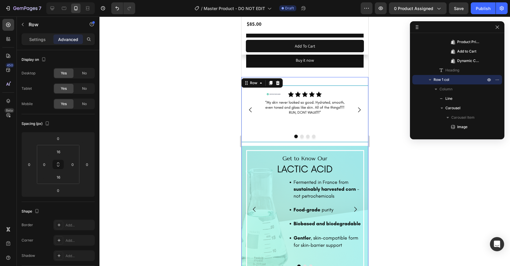
click at [61, 151] on input "16" at bounding box center [59, 151] width 12 height 9
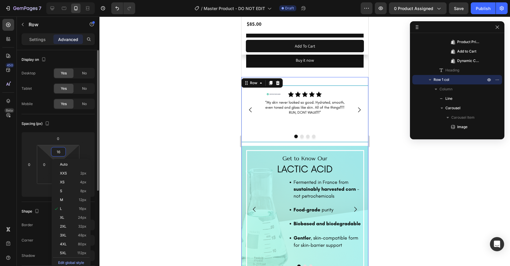
type input "0"
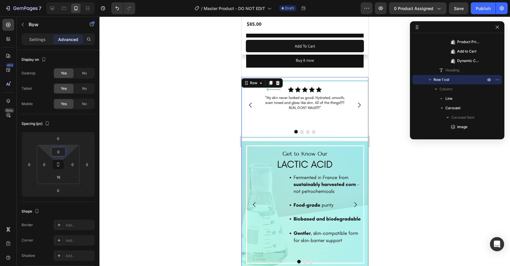
click at [437, 200] on div at bounding box center [305, 142] width 411 height 250
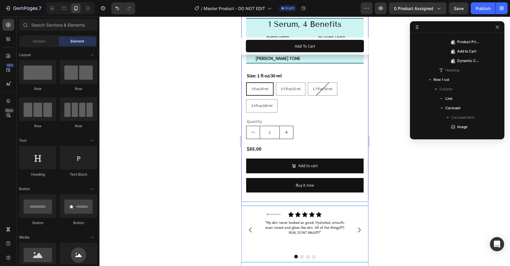
scroll to position [468, 0]
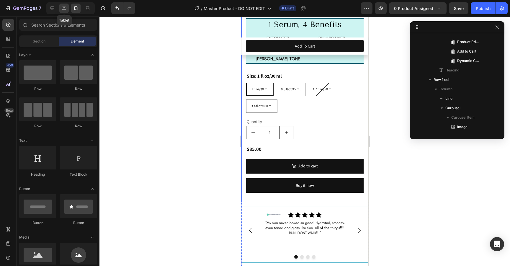
click at [64, 9] on icon at bounding box center [64, 8] width 4 height 3
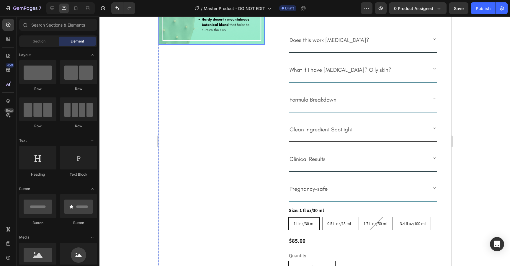
scroll to position [225, 0]
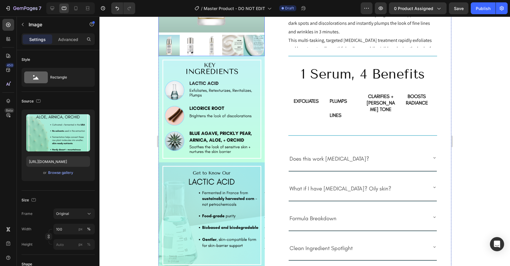
scroll to position [0, 0]
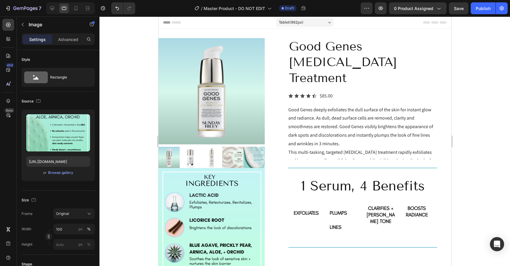
click at [129, 152] on div at bounding box center [305, 142] width 411 height 250
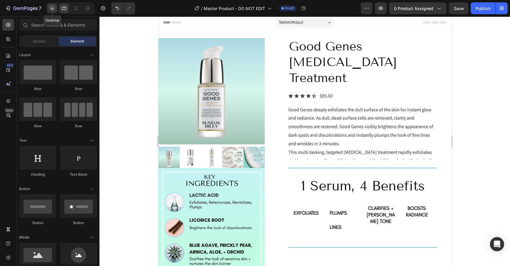
click at [54, 9] on icon at bounding box center [52, 8] width 6 height 6
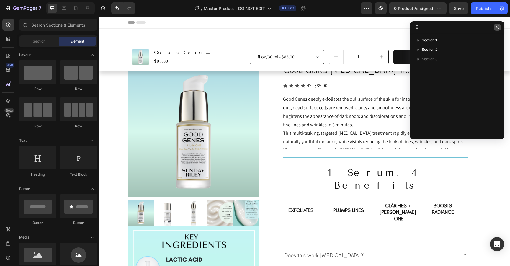
click at [499, 27] on icon "button" at bounding box center [497, 27] width 5 height 5
